Goal: Information Seeking & Learning: Learn about a topic

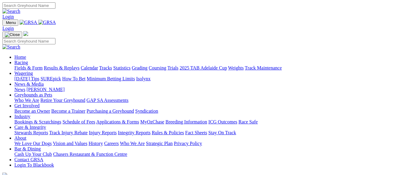
scroll to position [240, 0]
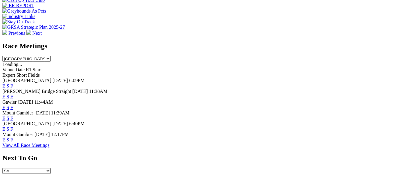
click at [13, 137] on link "F" at bounding box center [11, 139] width 3 height 5
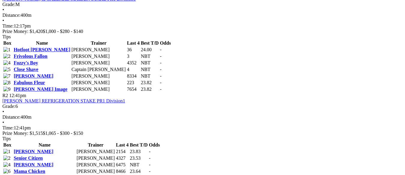
scroll to position [389, 0]
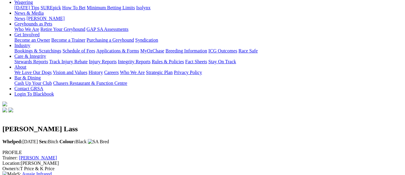
scroll to position [60, 0]
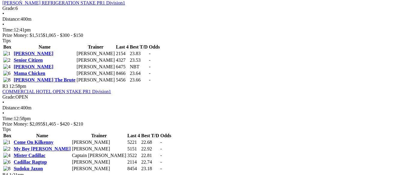
scroll to position [389, 0]
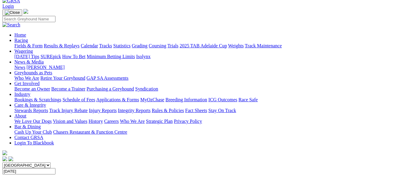
scroll to position [30, 0]
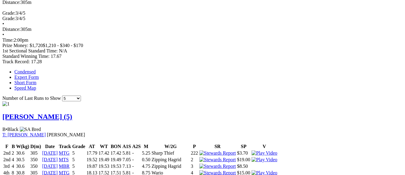
scroll to position [389, 0]
